Goal: Find contact information: Find contact information

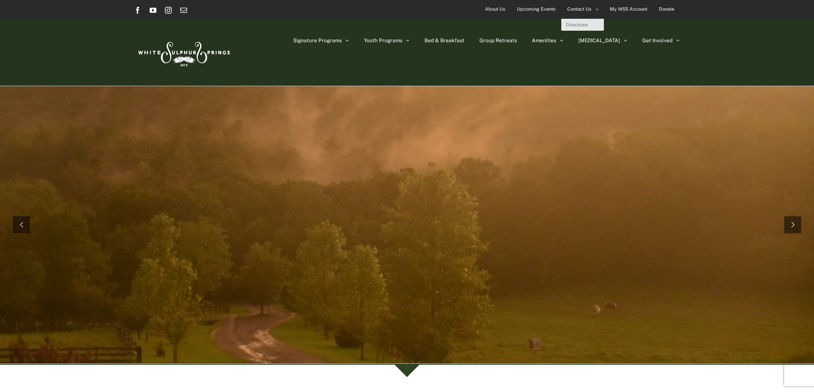
click at [575, 10] on span "Contact Us" at bounding box center [580, 9] width 24 height 12
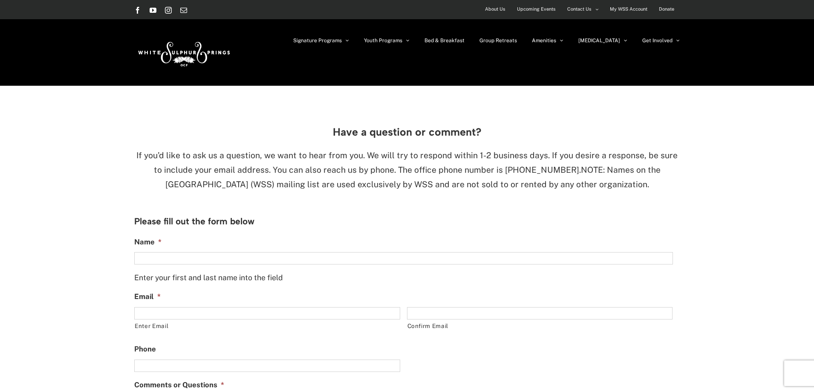
click at [499, 8] on span "About Us" at bounding box center [495, 9] width 20 height 12
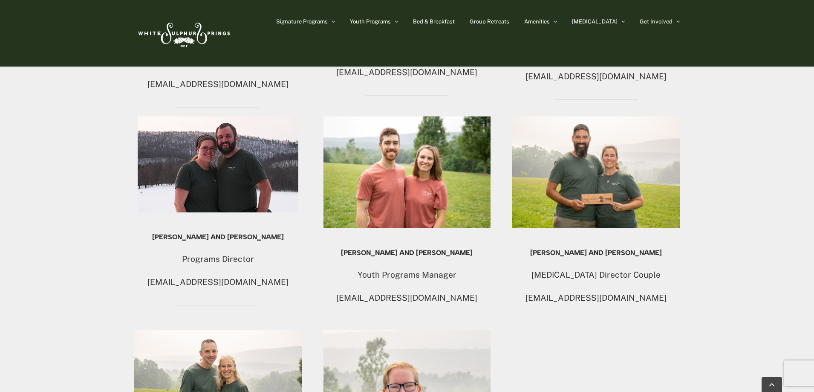
scroll to position [682, 0]
